Goal: Task Accomplishment & Management: Complete application form

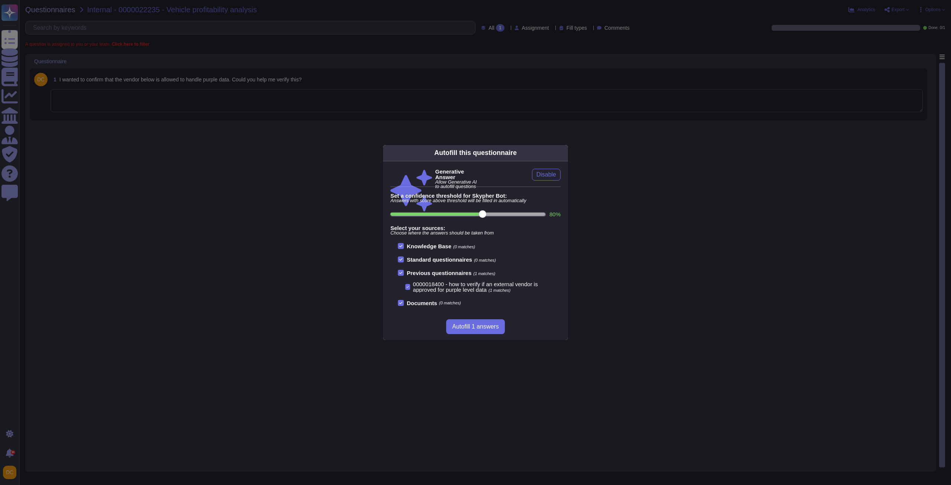
click at [151, 104] on div "Autofill this questionnaire Generative Answer Allow Generative AI to autofill q…" at bounding box center [475, 242] width 951 height 485
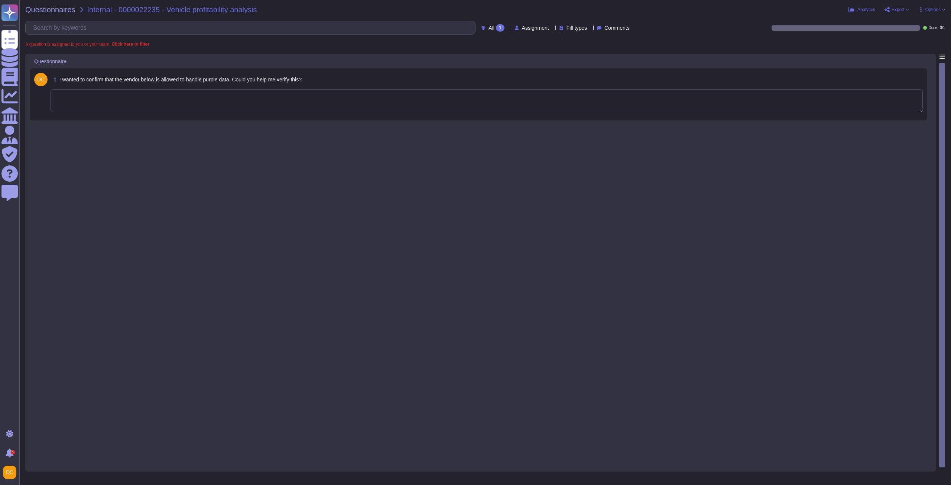
click at [144, 103] on textarea at bounding box center [487, 100] width 872 height 23
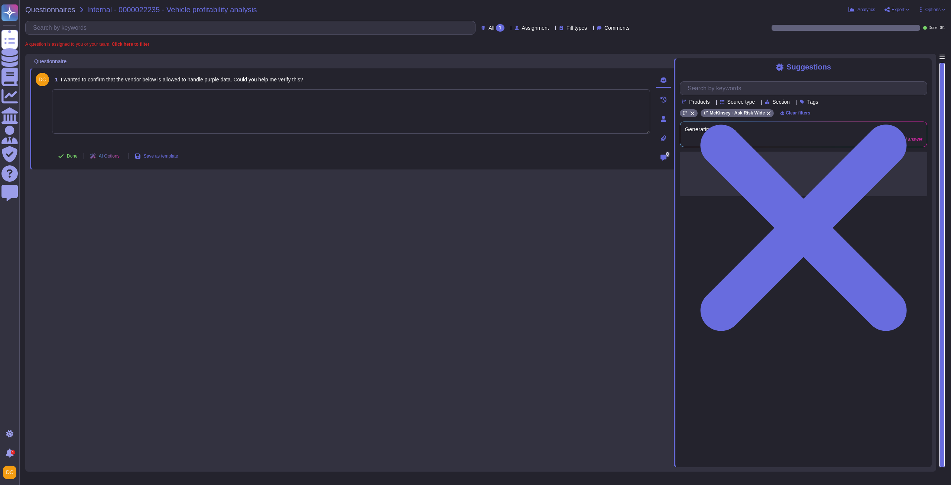
paste textarea "Hello Carl, I hope this email finds you well. I confirmed with the Cybersecurit…"
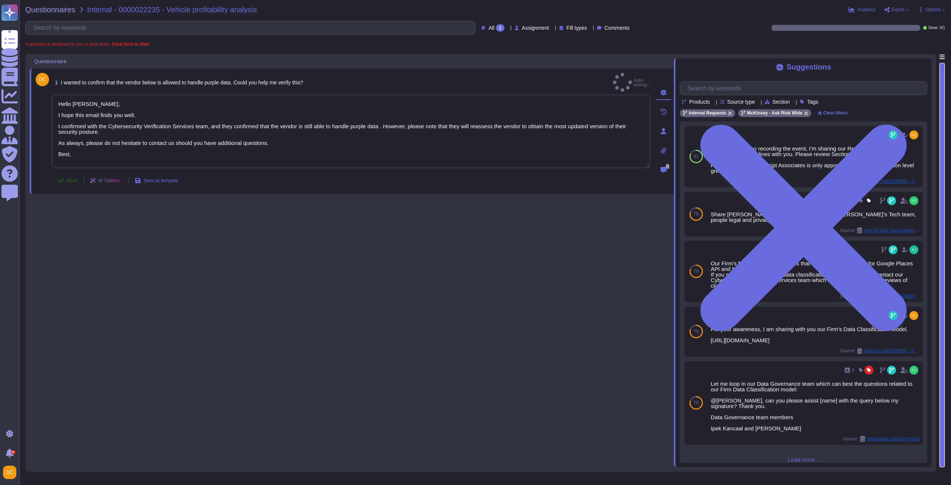
type textarea "Hello Carl, I hope this email finds you well. I confirmed with the Cybersecurit…"
click at [77, 178] on span "Done" at bounding box center [72, 180] width 11 height 4
